Goal: Task Accomplishment & Management: Manage account settings

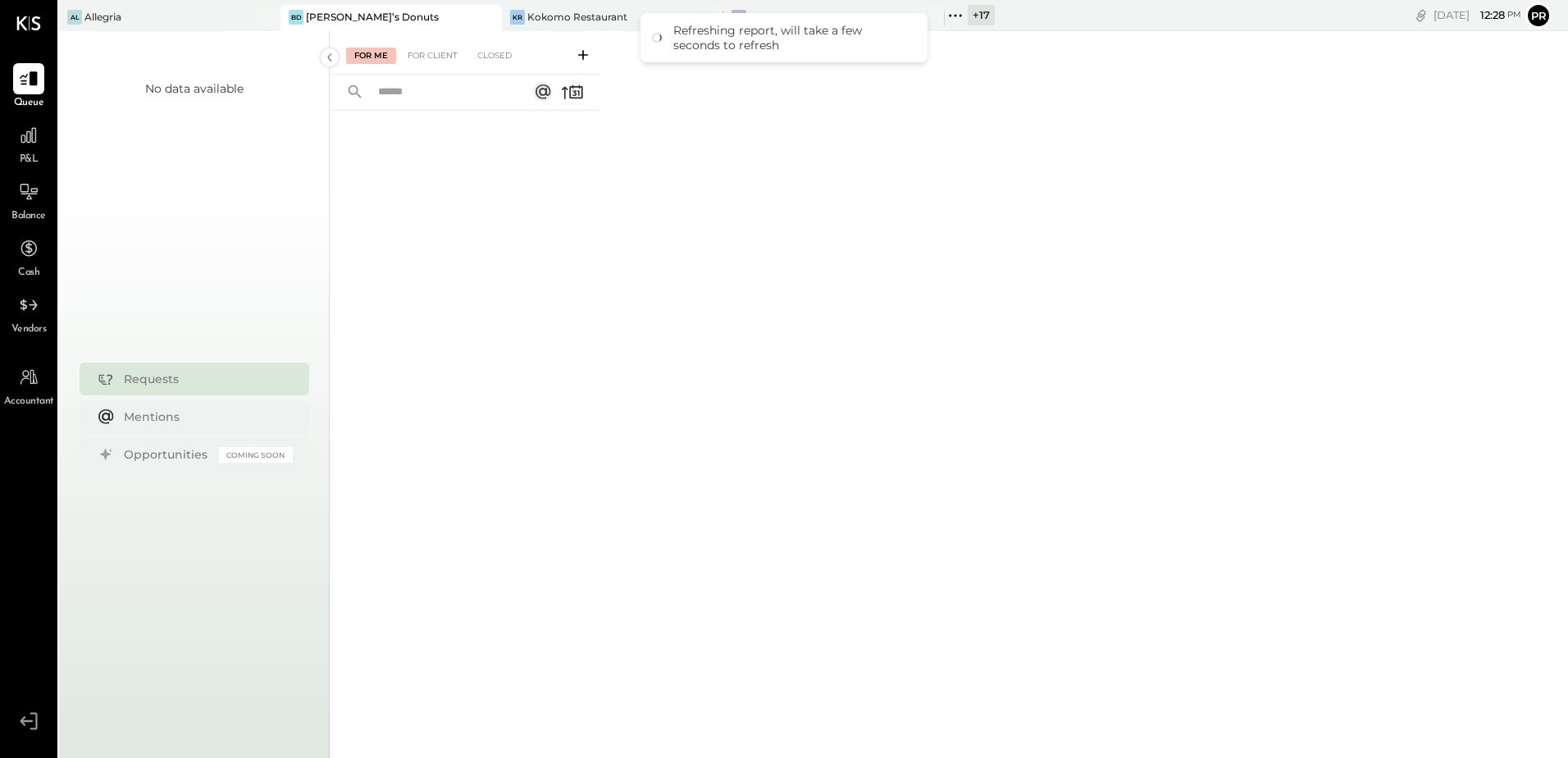
click at [865, 23] on div "Refreshing report, will take a few seconds to refresh" at bounding box center [784, 37] width 287 height 50
click at [953, 17] on icon at bounding box center [955, 16] width 21 height 21
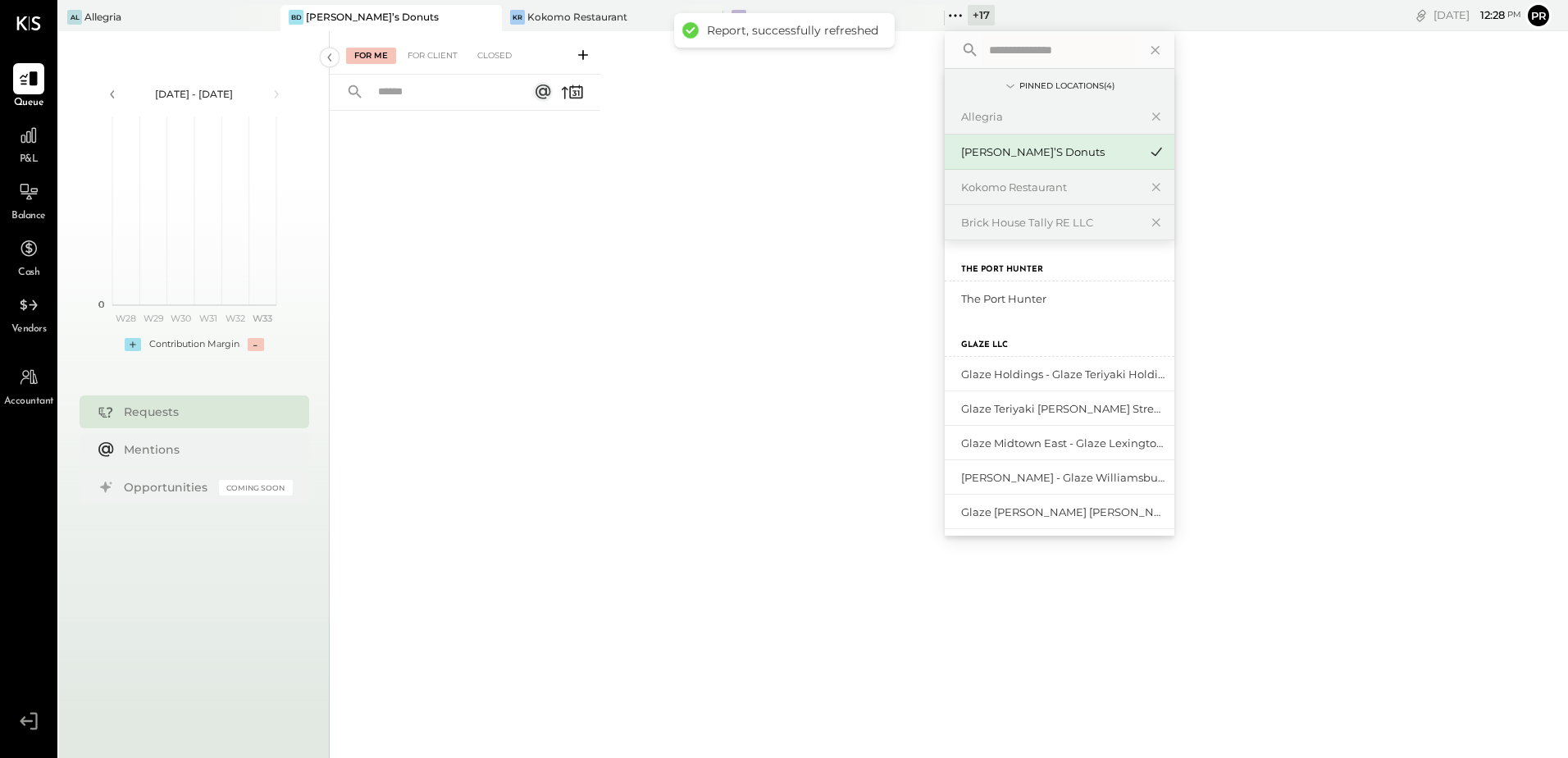
type input "*"
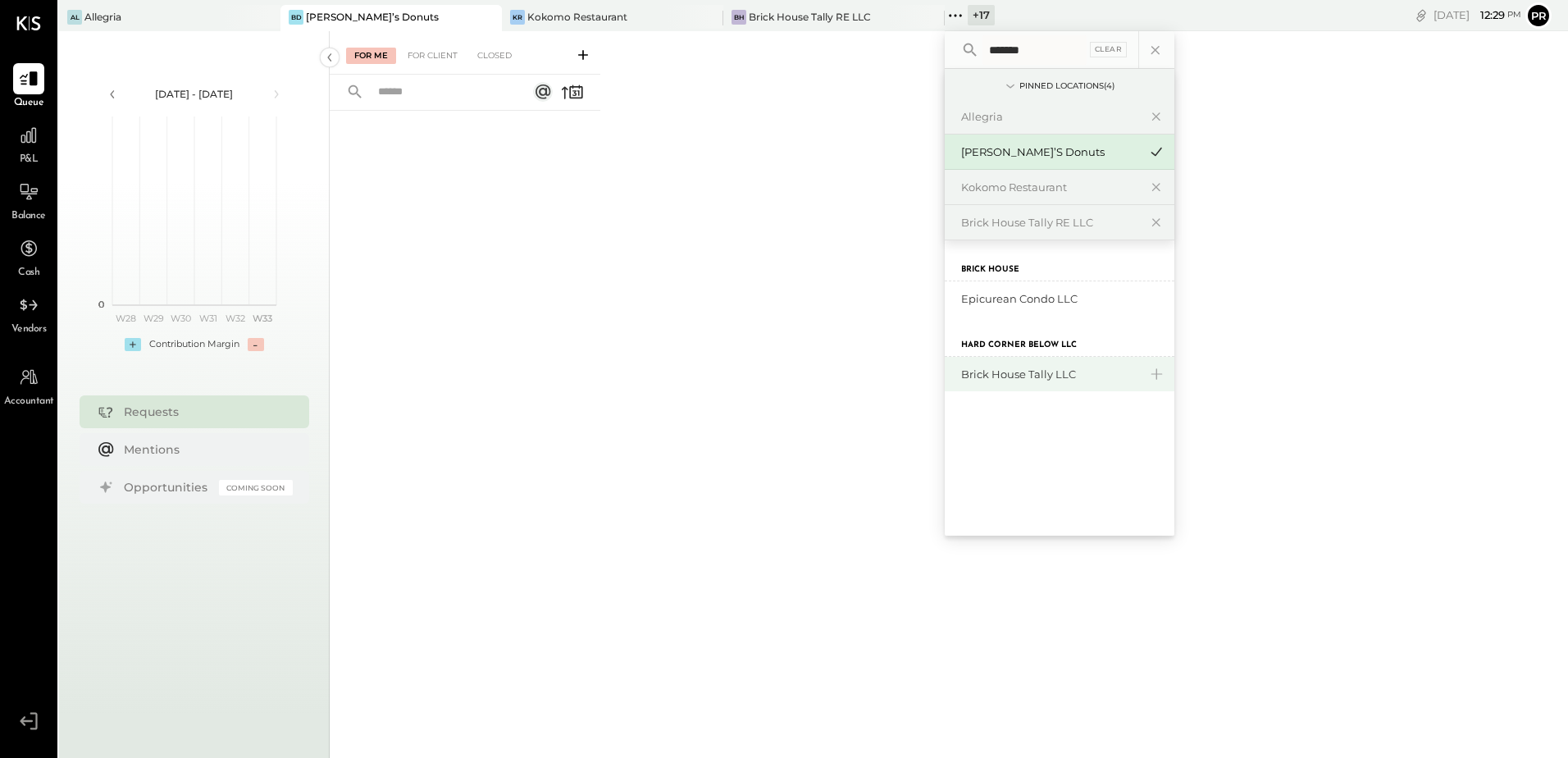
type input "*******"
click at [1014, 379] on div "Brick House Tally LLC" at bounding box center [1050, 375] width 177 height 16
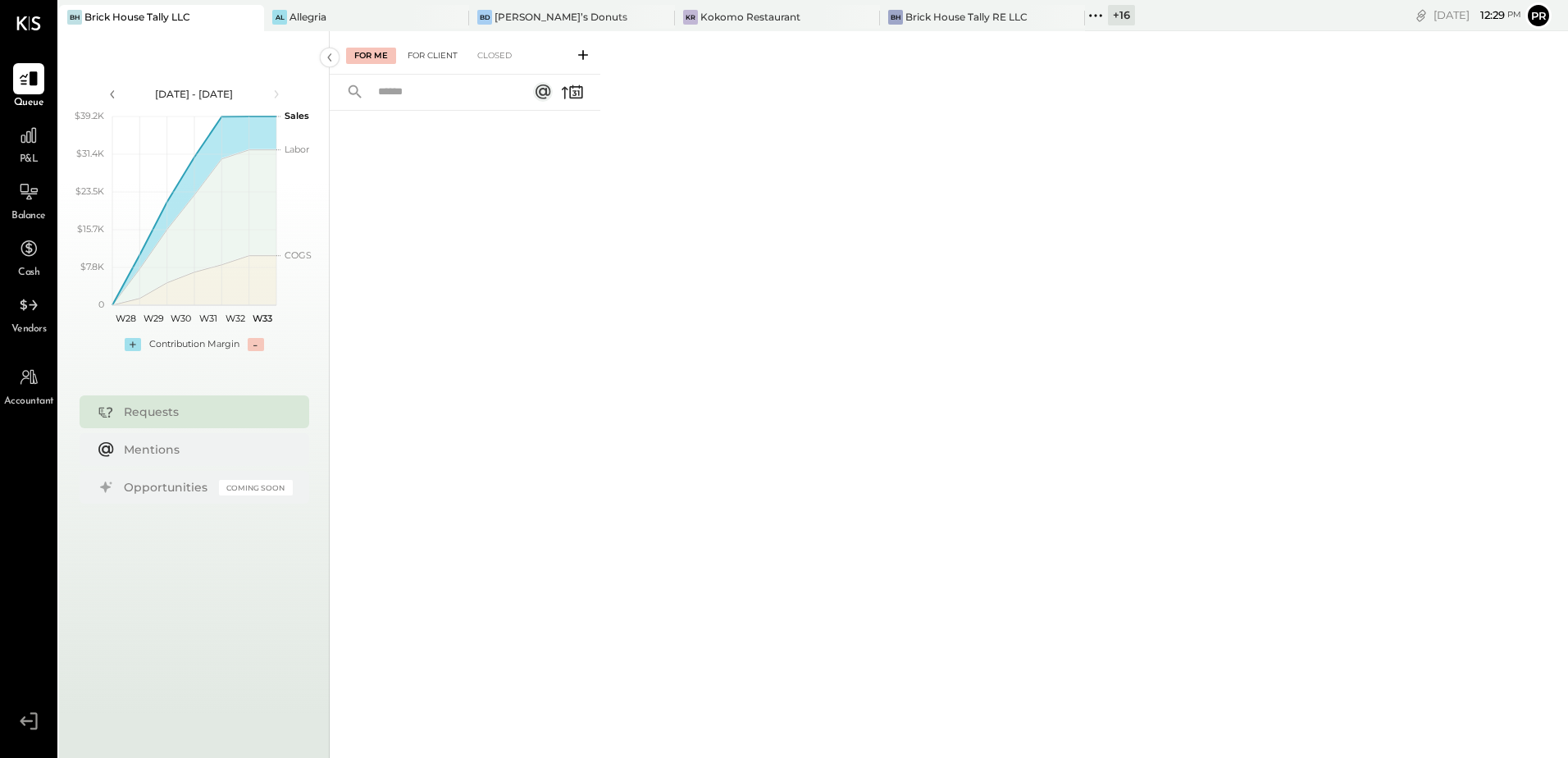
click at [443, 54] on div "For Client" at bounding box center [433, 55] width 66 height 17
click at [443, 90] on input "text" at bounding box center [443, 92] width 149 height 27
click at [482, 59] on div "Closed" at bounding box center [494, 55] width 51 height 17
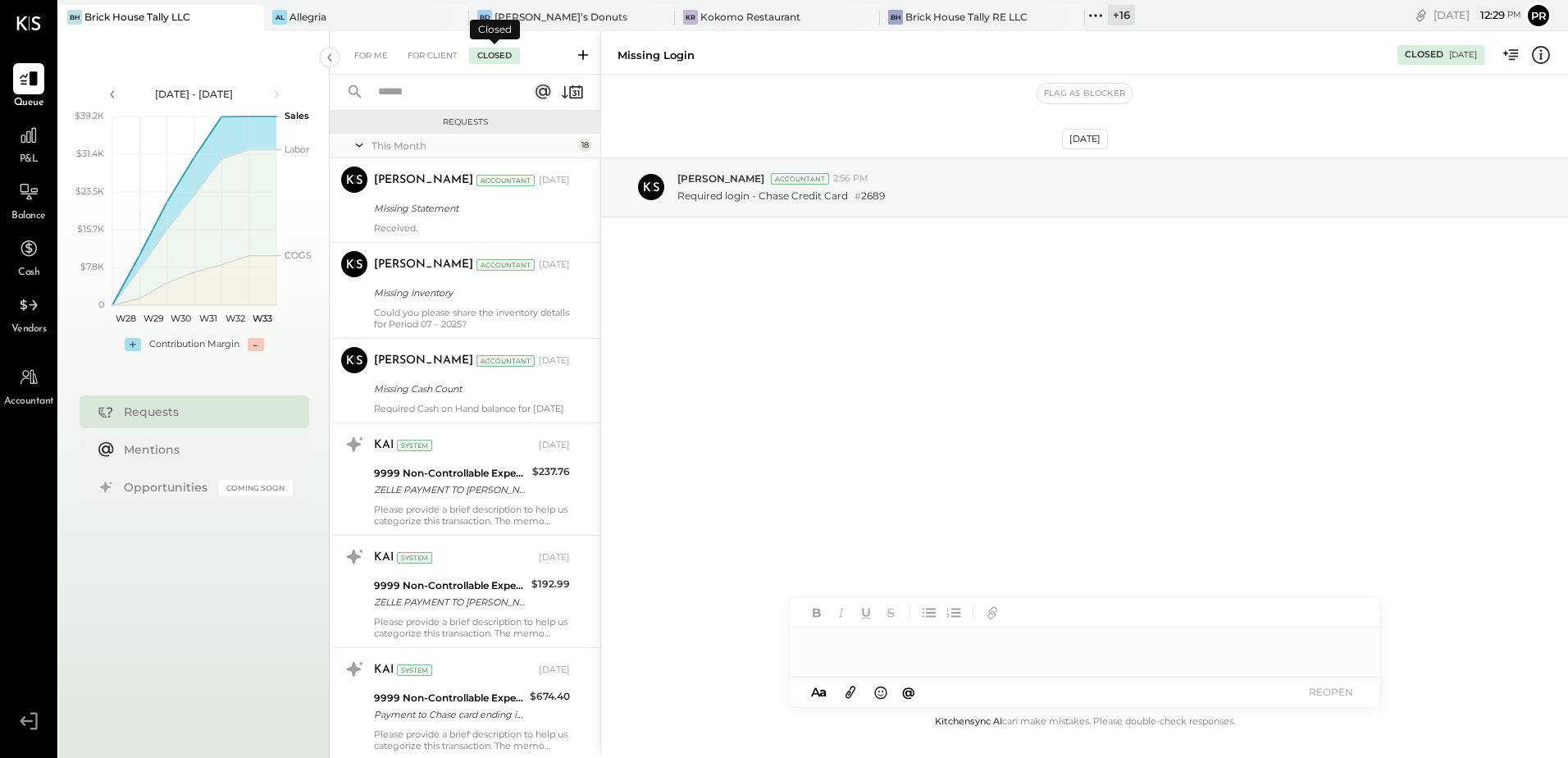
scroll to position [380, 0]
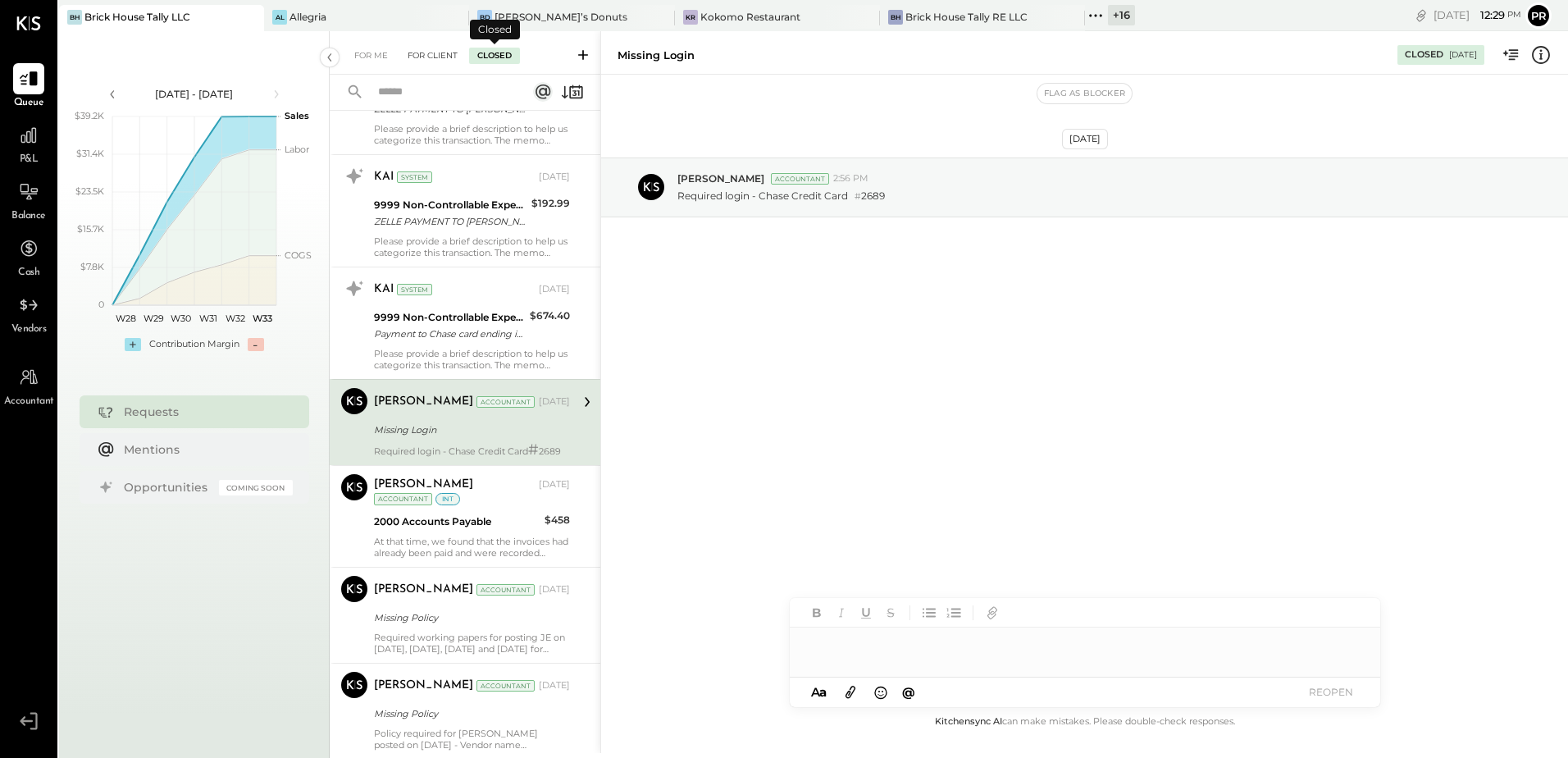
click at [428, 56] on div "For Client" at bounding box center [433, 55] width 66 height 17
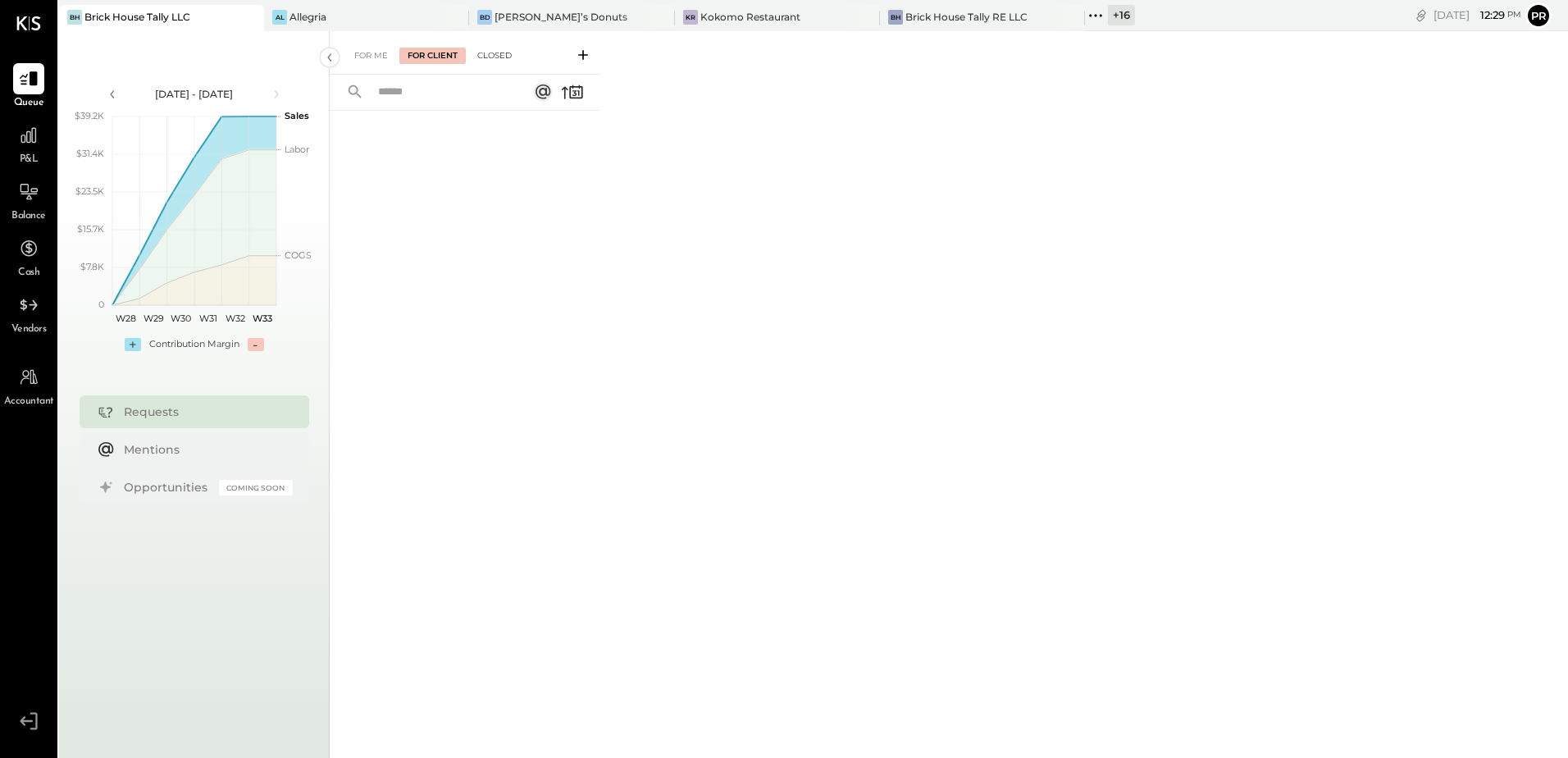
click at [484, 49] on div "Closed" at bounding box center [494, 55] width 51 height 17
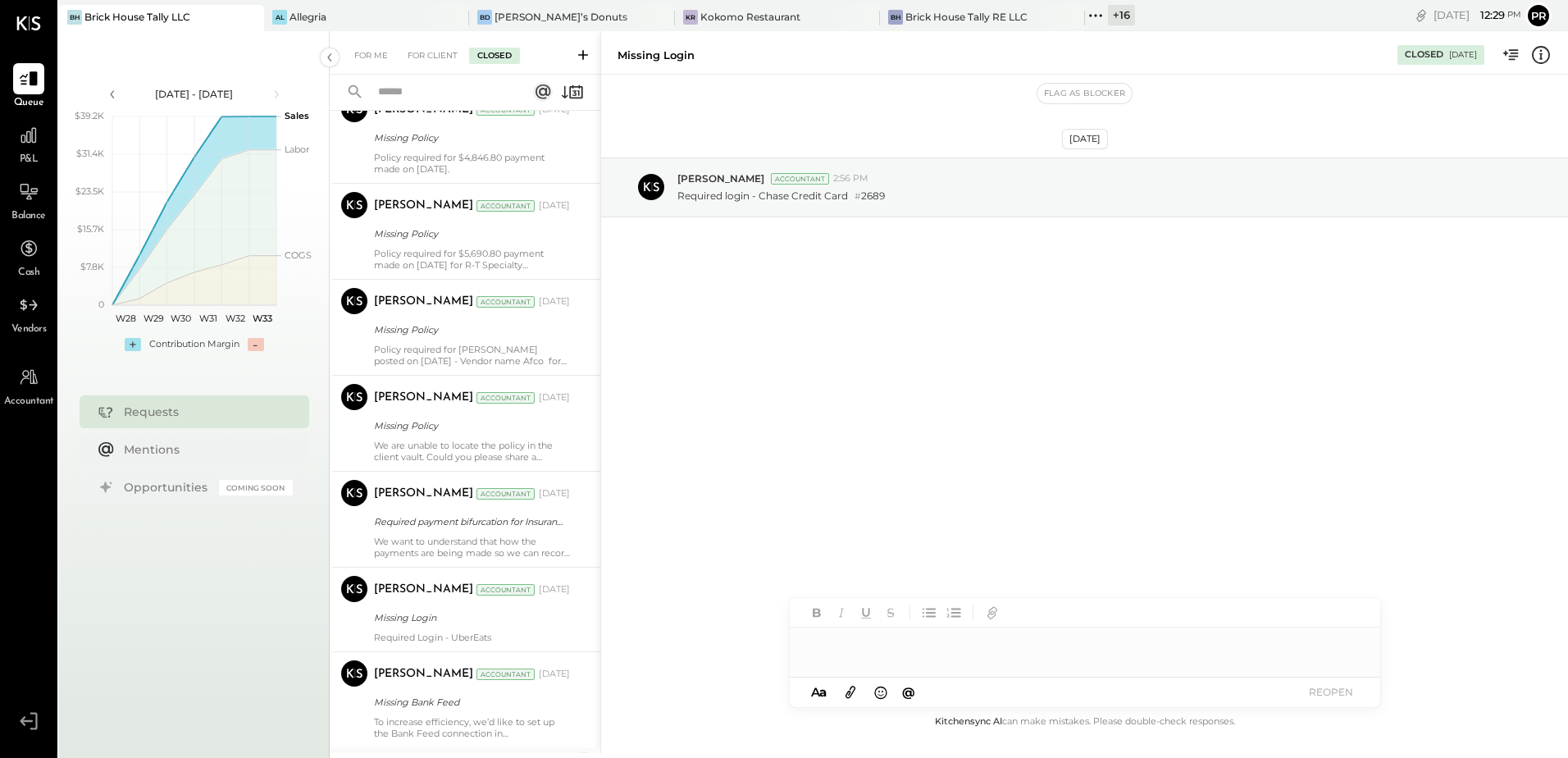
scroll to position [1275, 0]
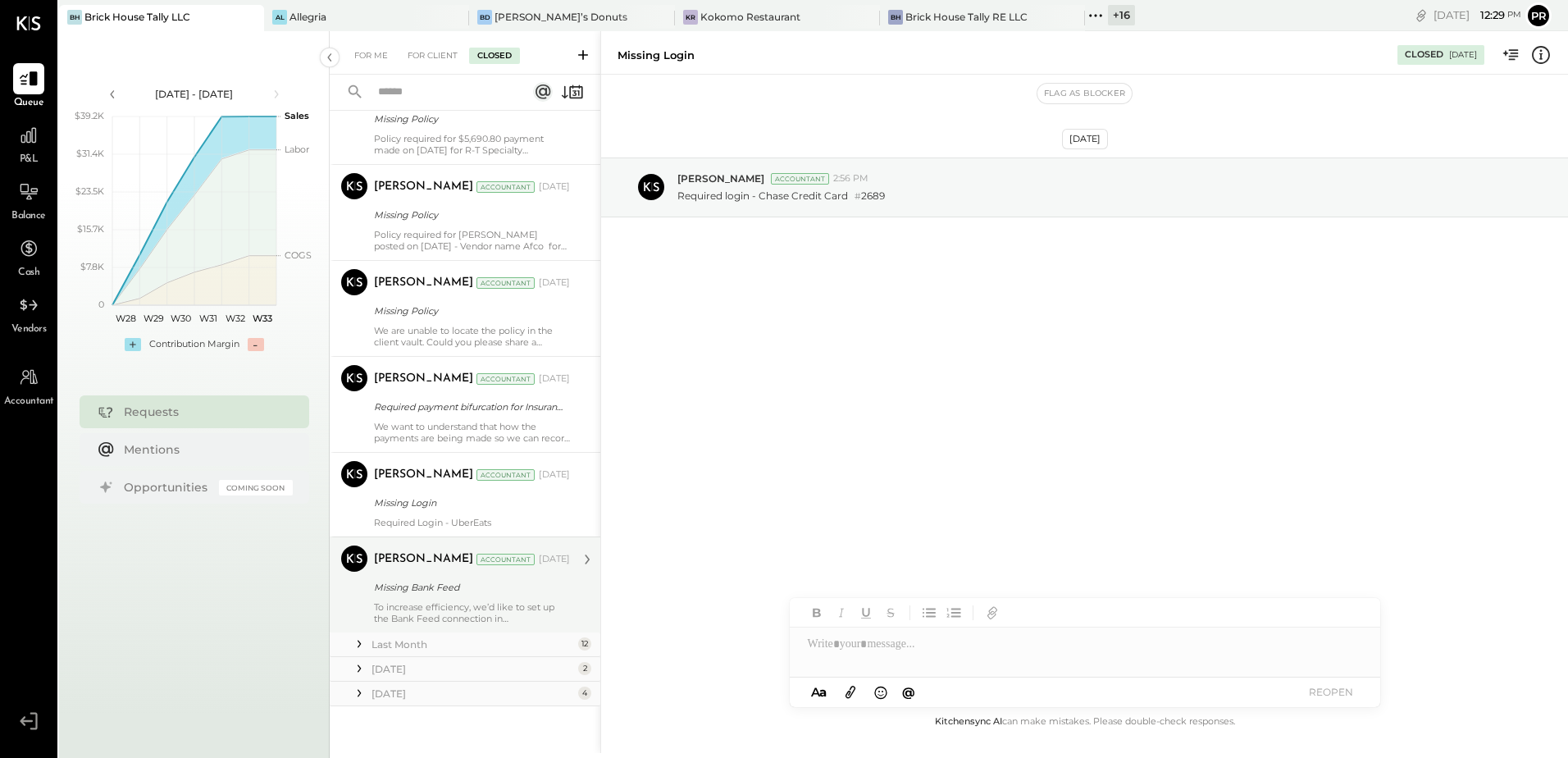
click at [517, 601] on div "To increase efficiency, we’d like to set up the Bank Feed connection in [GEOGRA…" at bounding box center [473, 613] width 196 height 23
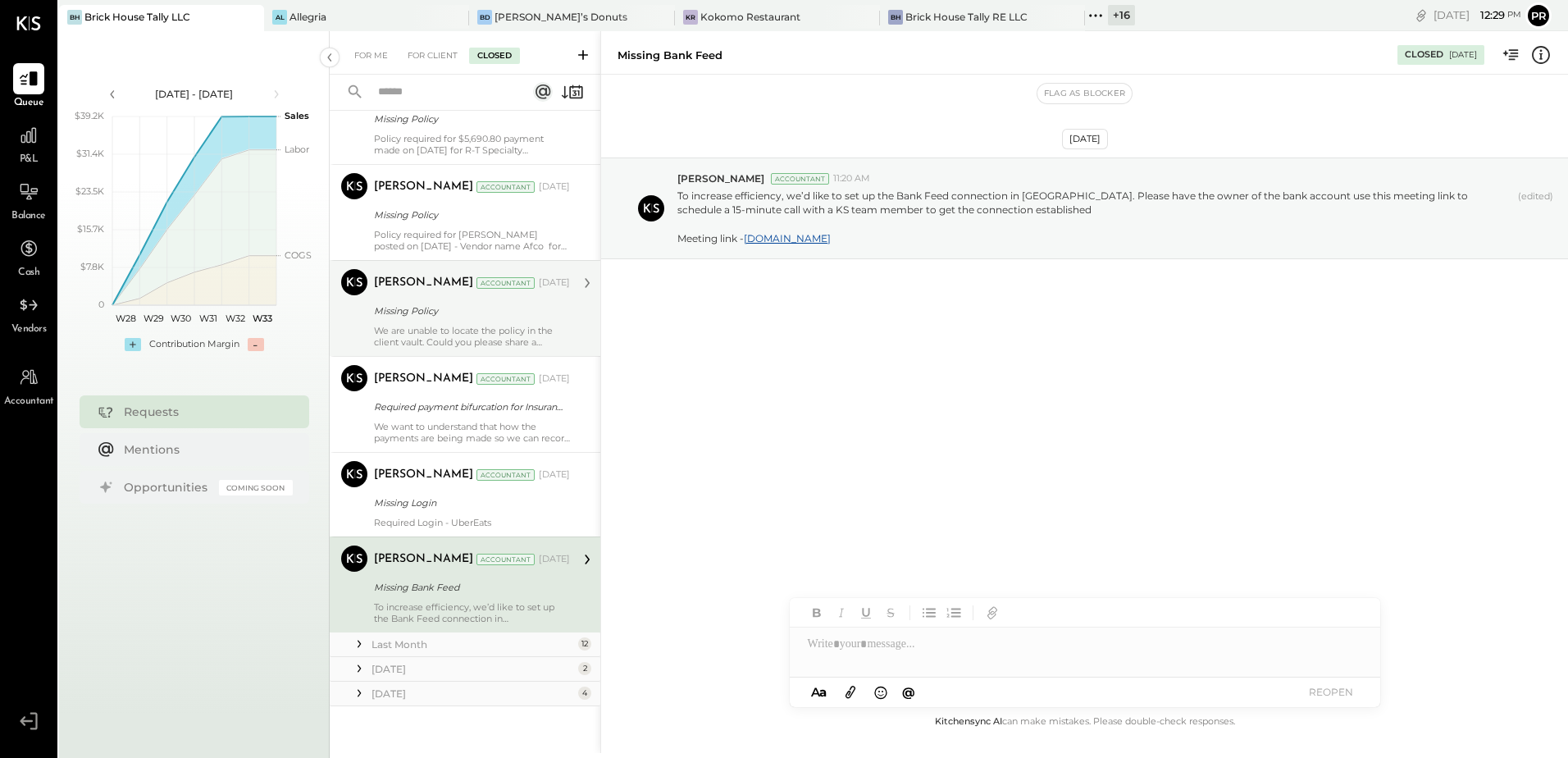
click at [463, 309] on div "Missing Policy" at bounding box center [470, 310] width 191 height 17
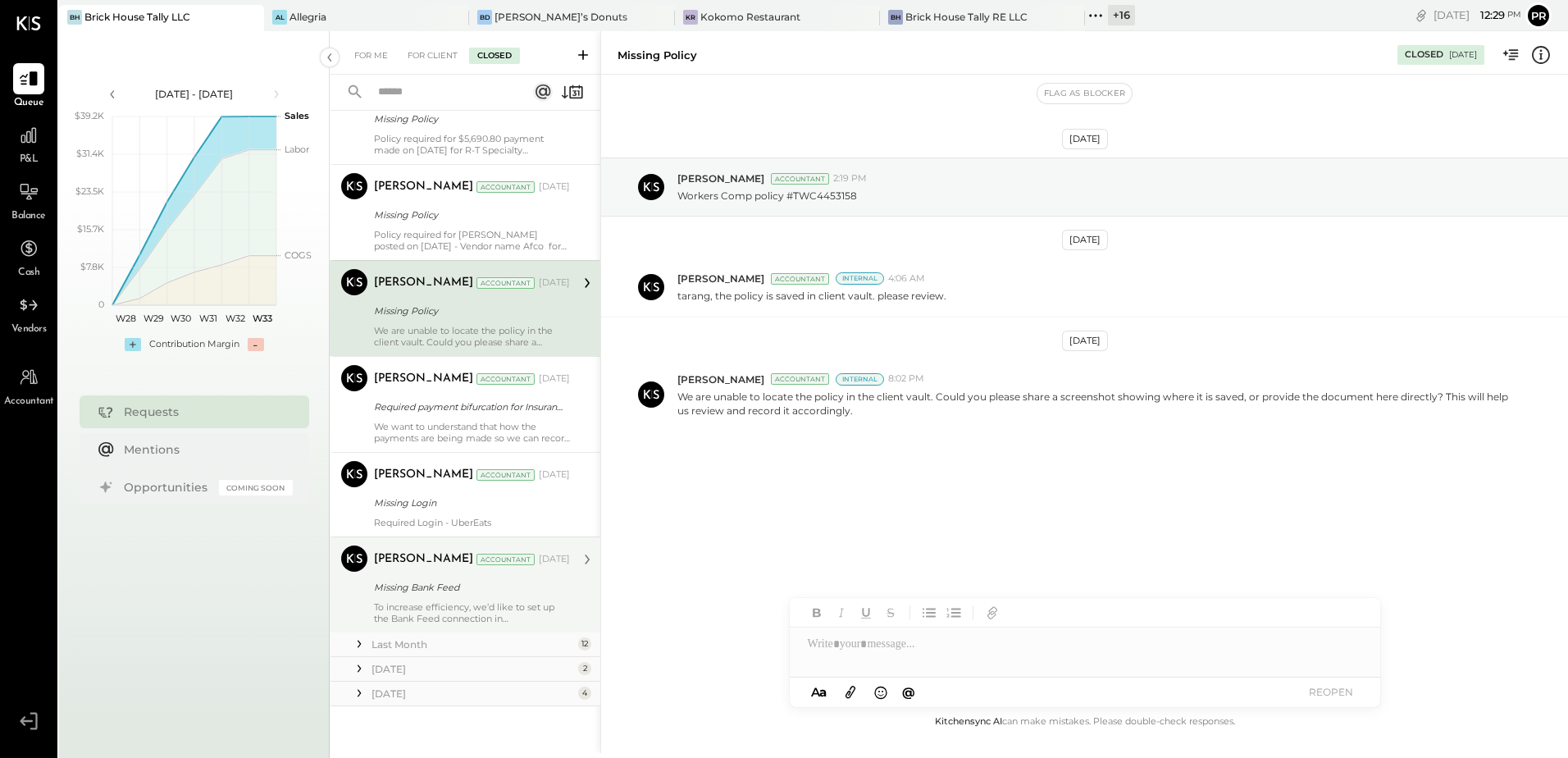
click at [1510, 53] on icon at bounding box center [1512, 55] width 21 height 21
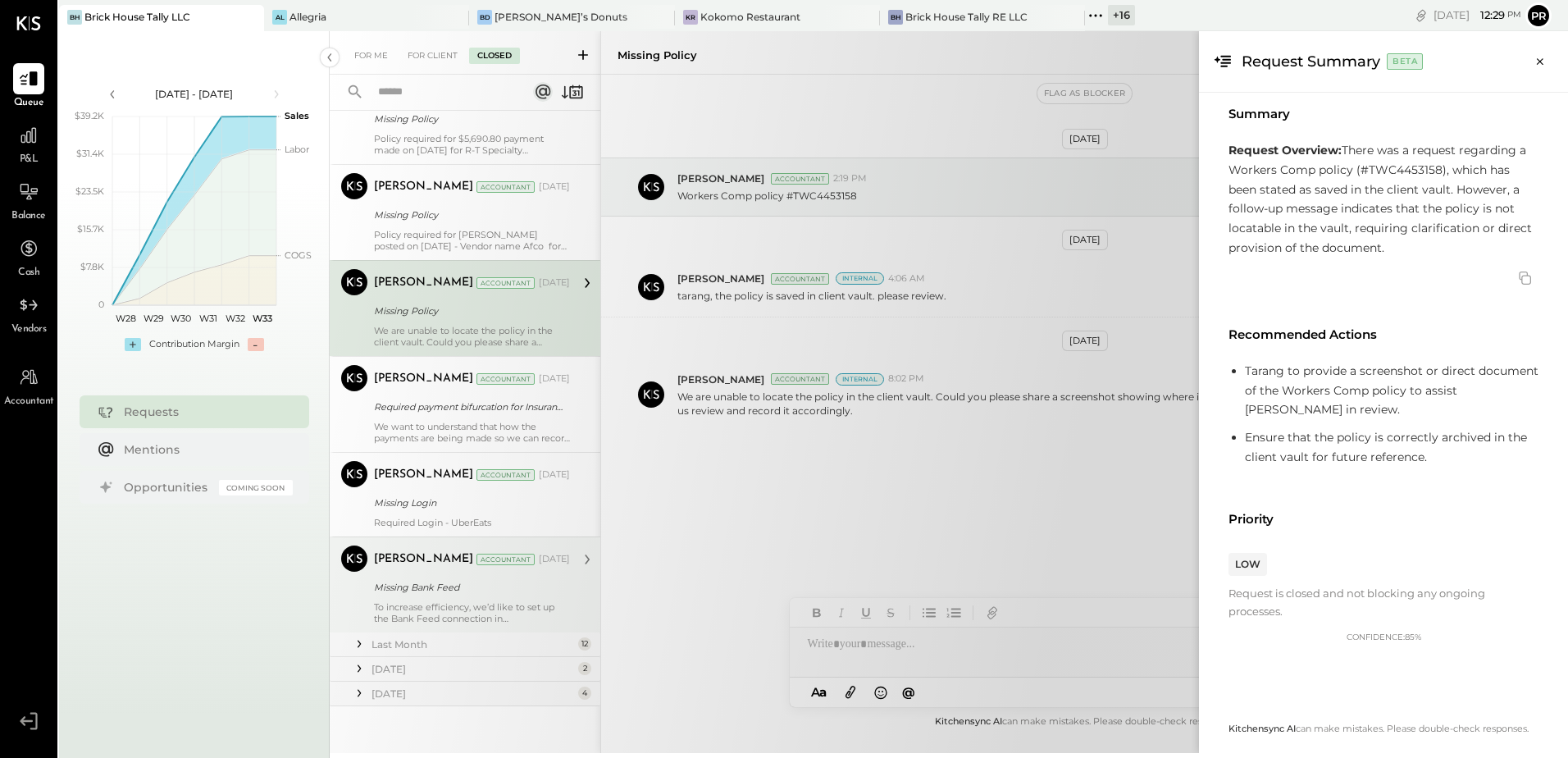
scroll to position [34, 0]
